Goal: Information Seeking & Learning: Check status

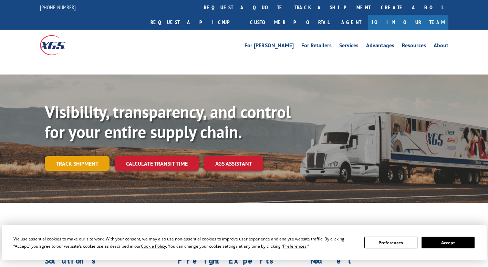
drag, startPoint x: 83, startPoint y: 149, endPoint x: 89, endPoint y: 148, distance: 5.8
click at [83, 156] on link "Track shipment" at bounding box center [77, 163] width 65 height 14
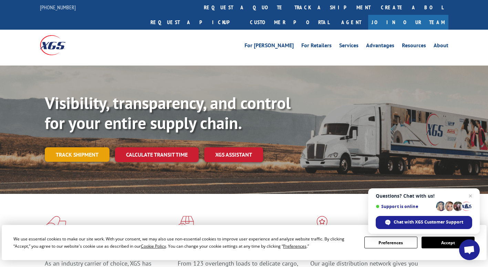
click at [73, 147] on link "Track shipment" at bounding box center [77, 154] width 65 height 14
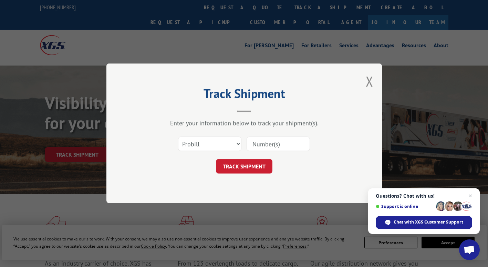
click at [261, 139] on input at bounding box center [278, 144] width 63 height 14
paste input "17589415"
type input "17589415"
click at [245, 169] on button "TRACK SHIPMENT" at bounding box center [244, 166] width 56 height 14
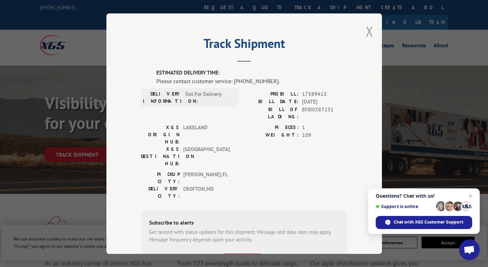
click at [366, 34] on button "Close modal" at bounding box center [370, 31] width 8 height 18
